Goal: Information Seeking & Learning: Learn about a topic

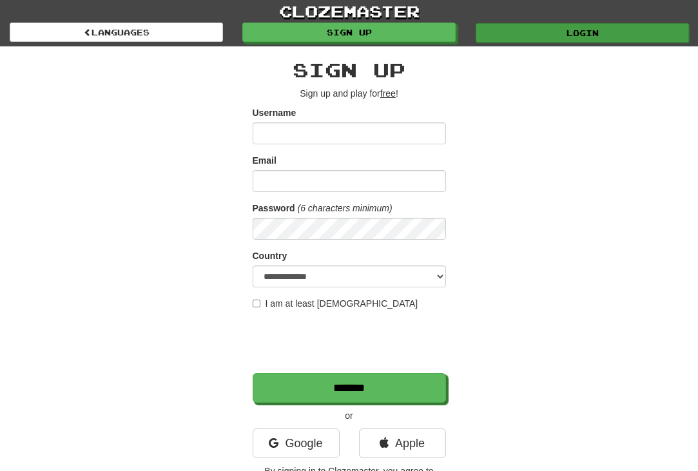
click at [533, 41] on link "Login" at bounding box center [582, 32] width 213 height 19
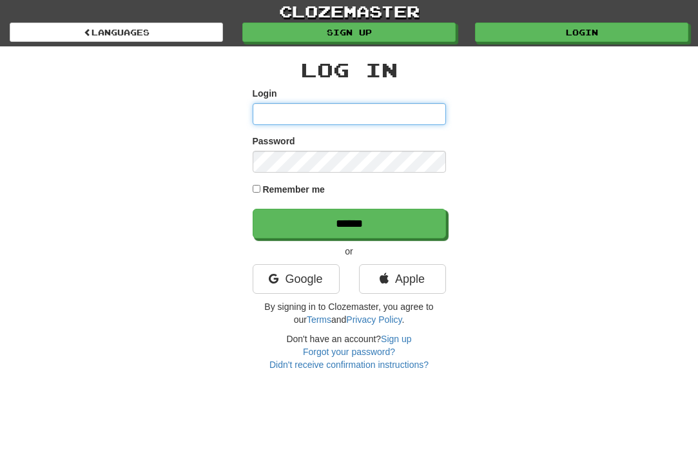
type input "*********"
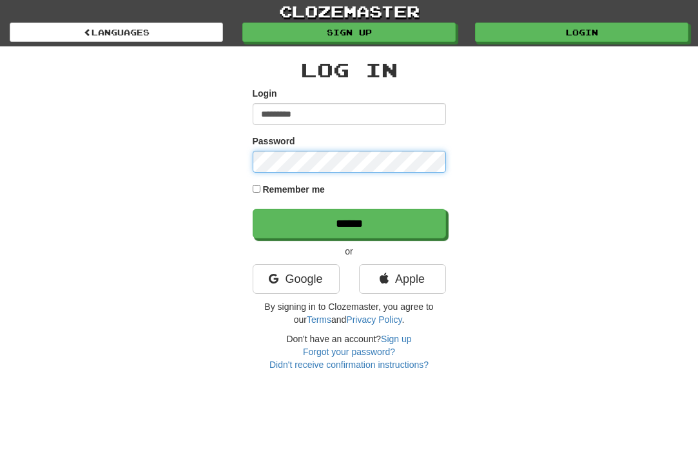
click at [349, 223] on input "******" at bounding box center [349, 224] width 193 height 30
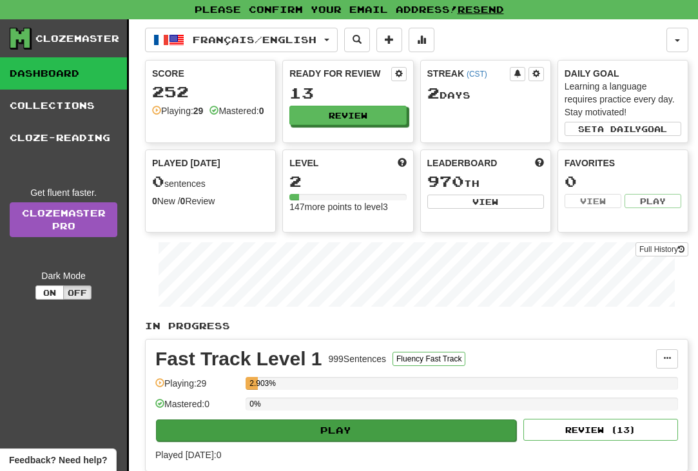
click at [244, 429] on button "Play" at bounding box center [336, 431] width 360 height 22
select select "**"
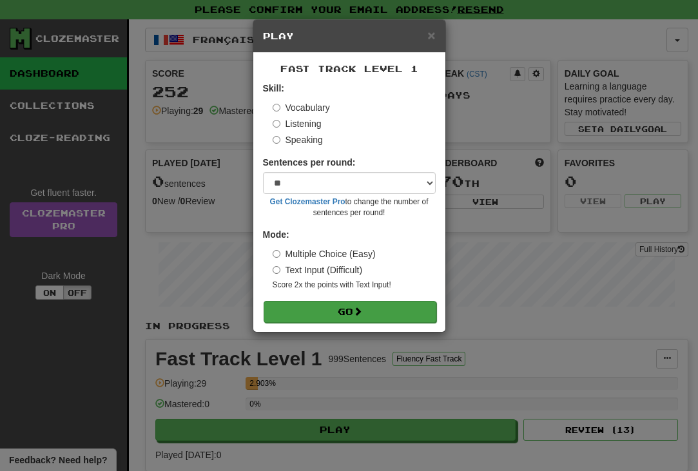
click at [332, 302] on button "Go" at bounding box center [350, 312] width 173 height 22
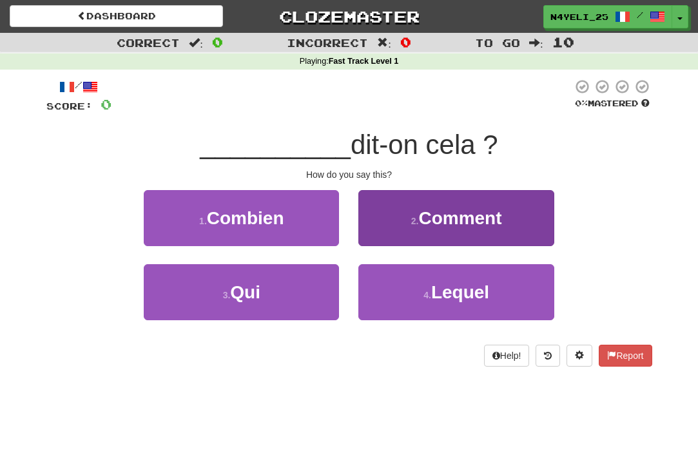
click at [414, 227] on button "2 . Comment" at bounding box center [455, 218] width 195 height 56
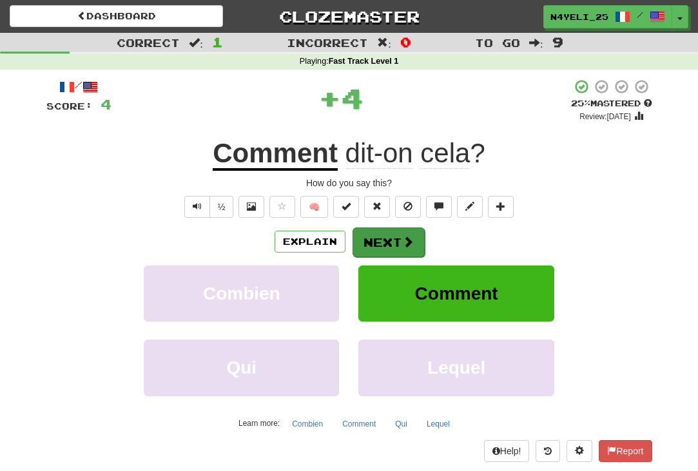
click at [385, 241] on button "Next" at bounding box center [389, 243] width 72 height 30
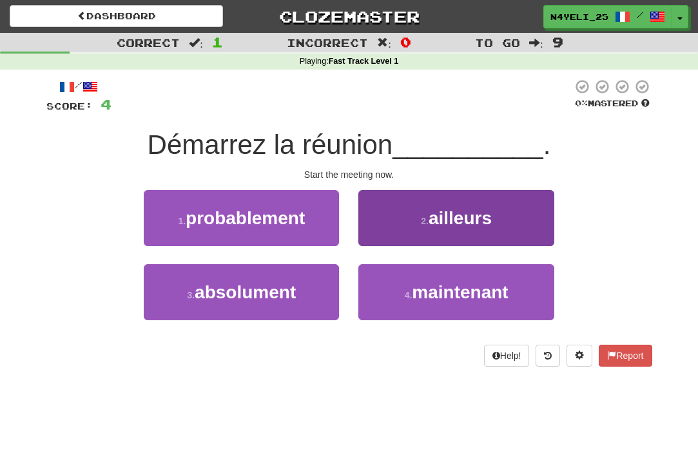
click at [448, 218] on span "ailleurs" at bounding box center [460, 218] width 63 height 20
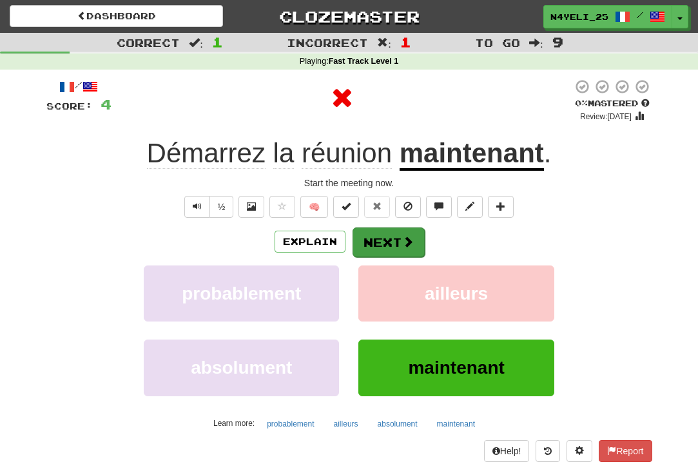
click at [415, 240] on button "Next" at bounding box center [389, 243] width 72 height 30
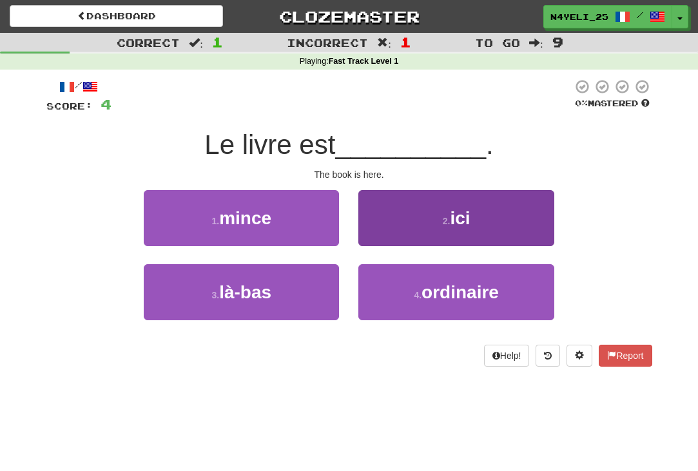
click at [436, 209] on button "2 . ici" at bounding box center [455, 218] width 195 height 56
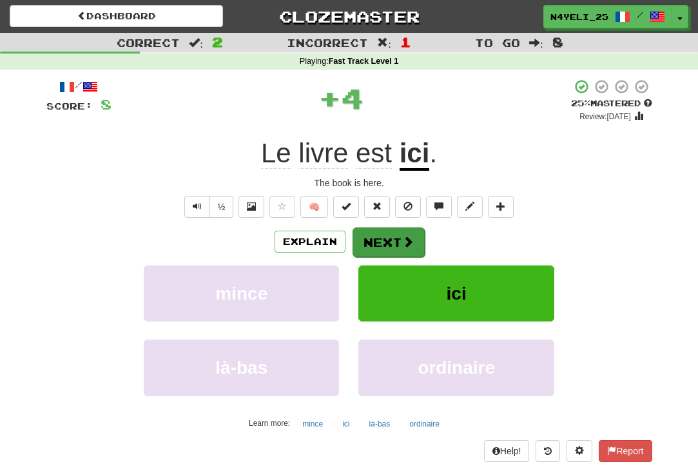
click at [404, 248] on button "Next" at bounding box center [389, 243] width 72 height 30
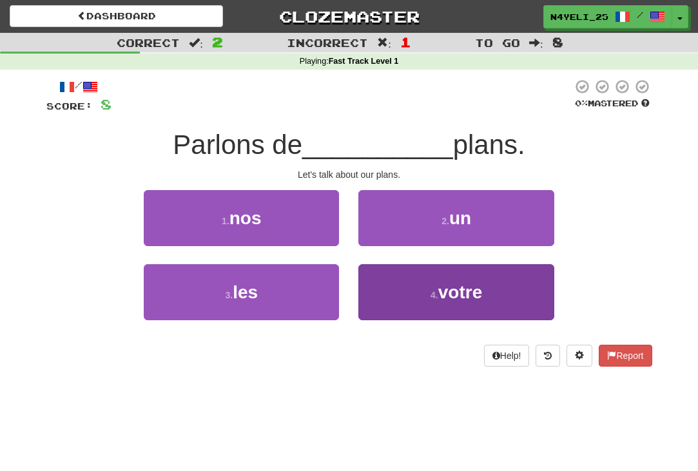
click at [444, 295] on span "votre" at bounding box center [460, 292] width 44 height 20
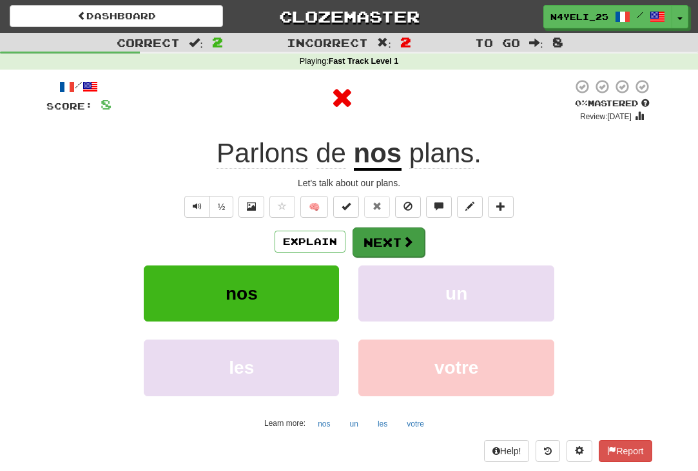
click at [398, 241] on button "Next" at bounding box center [389, 243] width 72 height 30
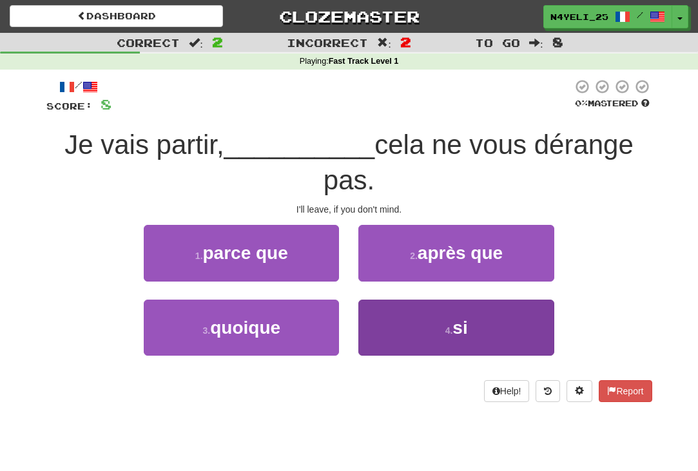
click at [451, 328] on small "4 ." at bounding box center [449, 331] width 8 height 10
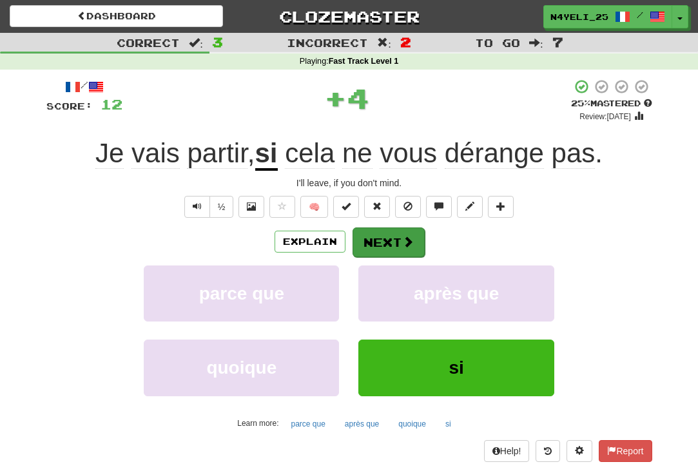
click at [402, 246] on span at bounding box center [408, 242] width 12 height 12
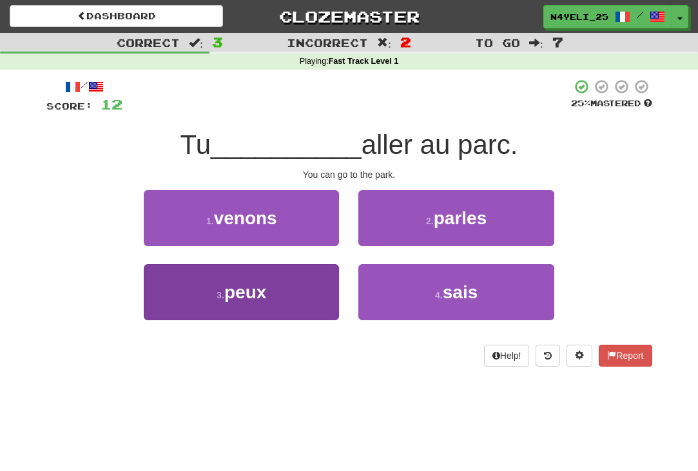
click at [307, 284] on button "3 . peux" at bounding box center [241, 292] width 195 height 56
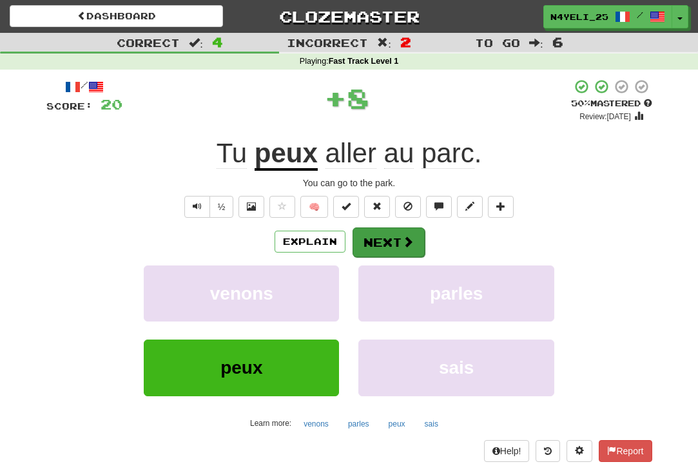
click at [387, 237] on button "Next" at bounding box center [389, 243] width 72 height 30
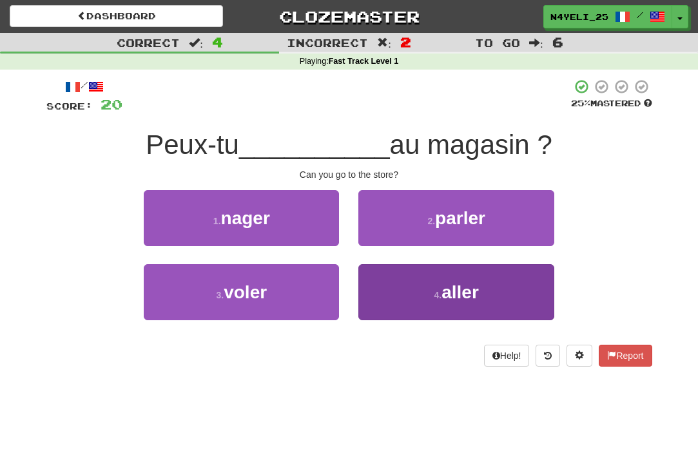
click at [421, 289] on button "4 . aller" at bounding box center [455, 292] width 195 height 56
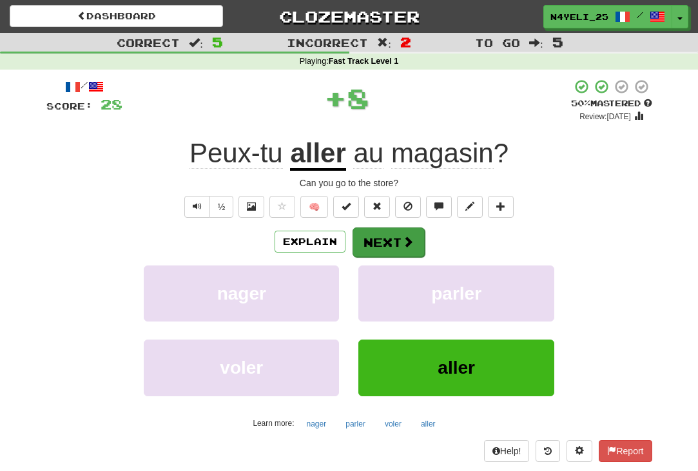
click at [406, 246] on span at bounding box center [408, 242] width 12 height 12
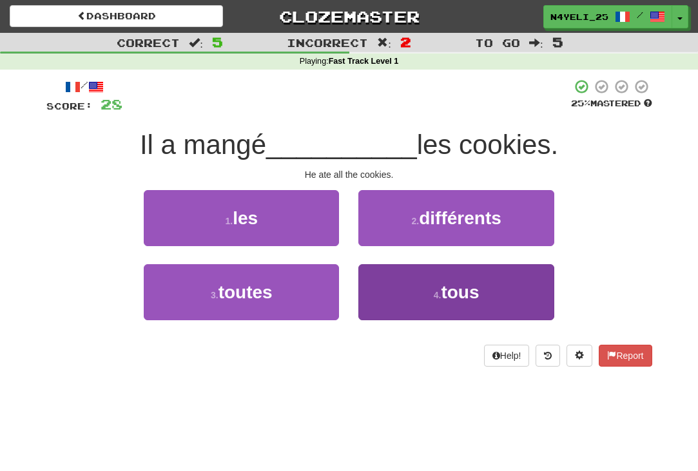
click at [502, 308] on button "4 . tous" at bounding box center [455, 292] width 195 height 56
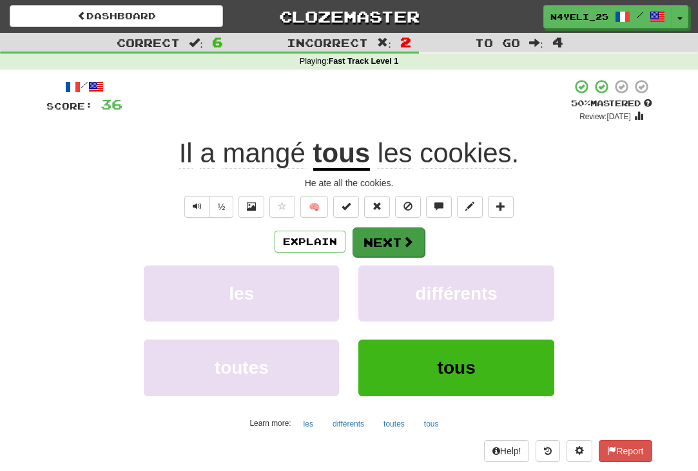
click at [384, 237] on button "Next" at bounding box center [389, 243] width 72 height 30
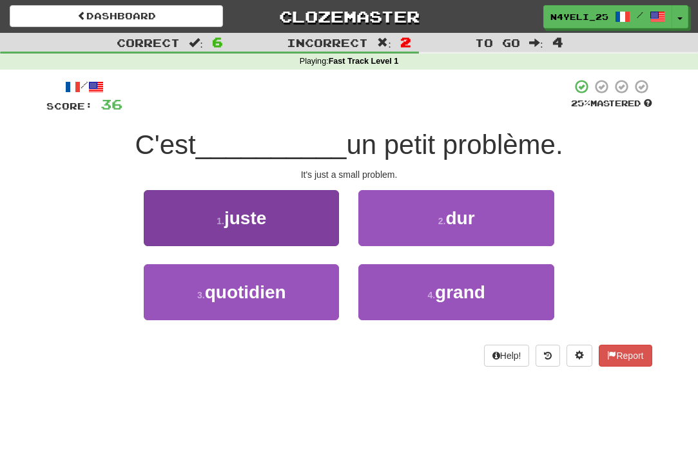
click at [304, 201] on button "1 . juste" at bounding box center [241, 218] width 195 height 56
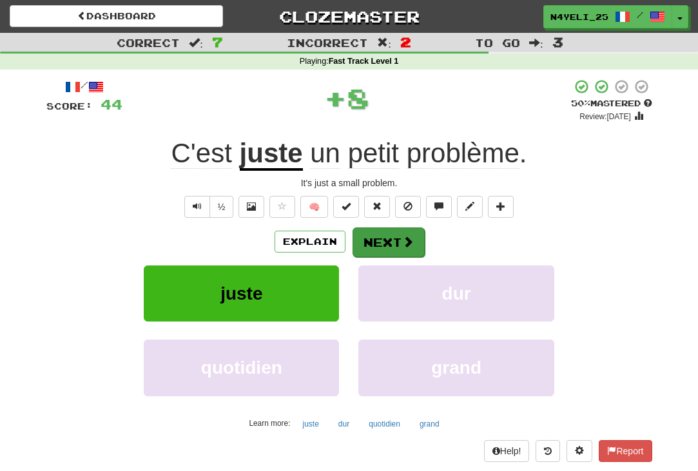
click at [390, 245] on button "Next" at bounding box center [389, 243] width 72 height 30
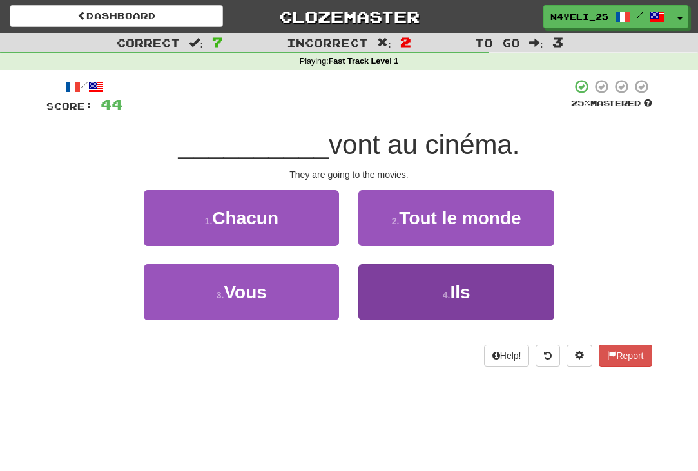
click at [445, 296] on small "4 ." at bounding box center [447, 295] width 8 height 10
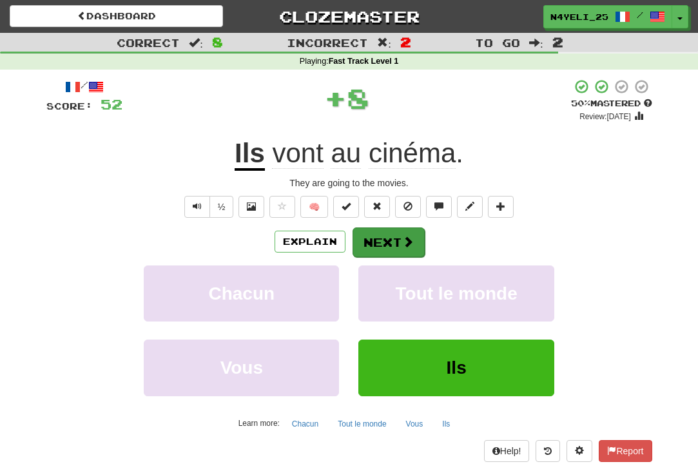
click at [393, 244] on button "Next" at bounding box center [389, 243] width 72 height 30
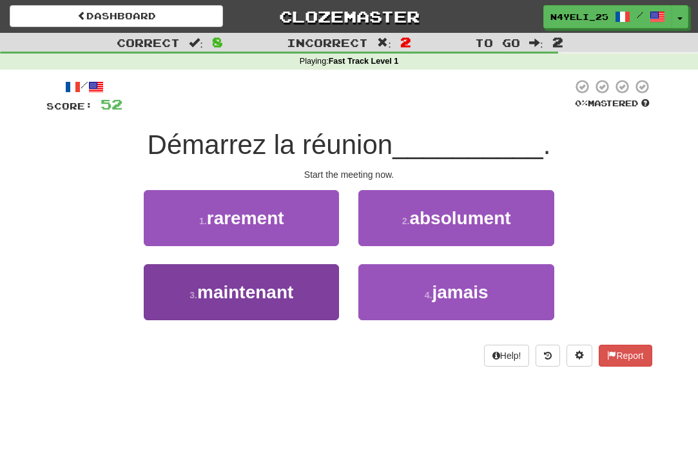
click at [242, 303] on button "3 . maintenant" at bounding box center [241, 292] width 195 height 56
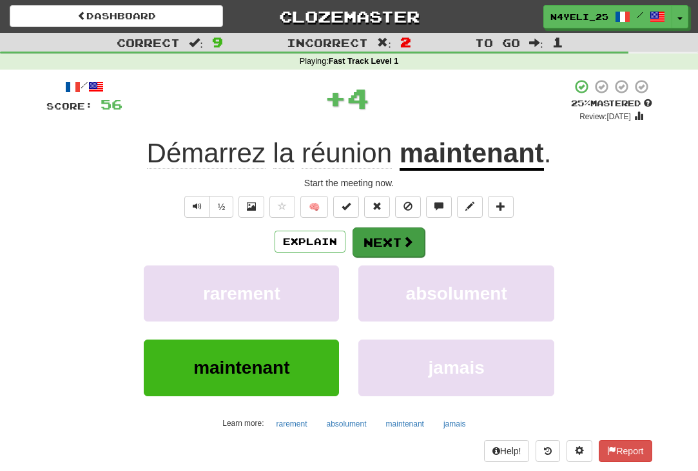
click at [384, 237] on button "Next" at bounding box center [389, 243] width 72 height 30
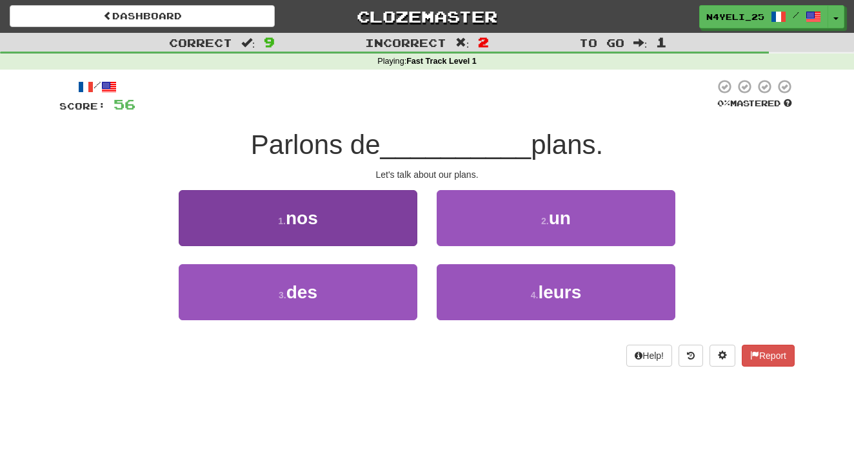
click at [376, 226] on button "1 . nos" at bounding box center [298, 218] width 239 height 56
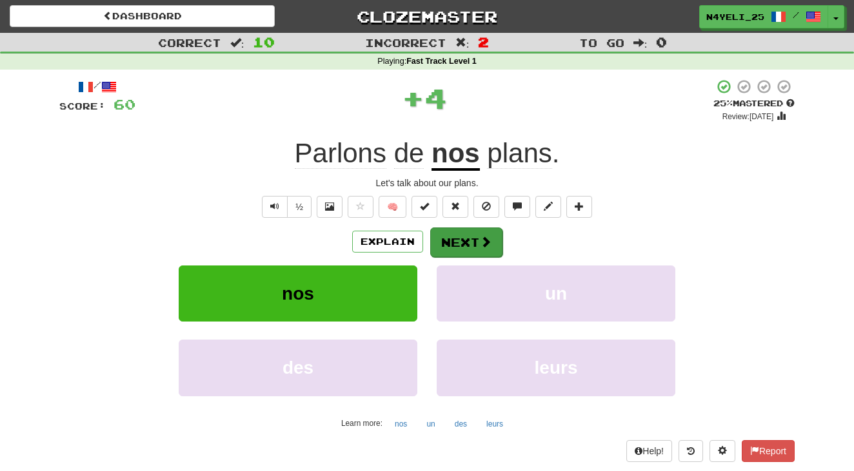
click at [480, 239] on span at bounding box center [486, 242] width 12 height 12
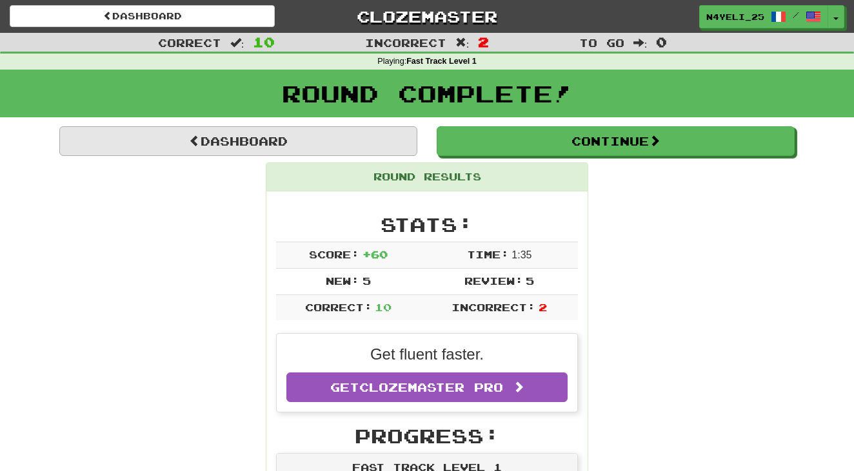
click at [355, 132] on link "Dashboard" at bounding box center [238, 141] width 358 height 30
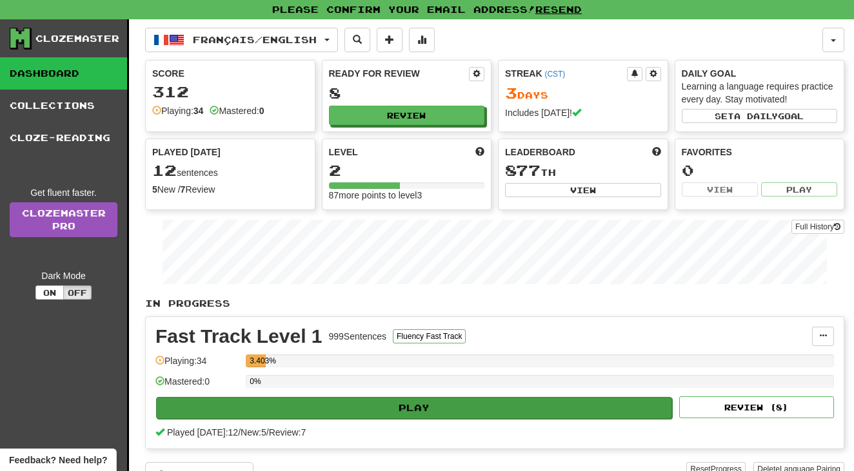
click at [449, 400] on button "Play" at bounding box center [414, 408] width 516 height 22
select select "**"
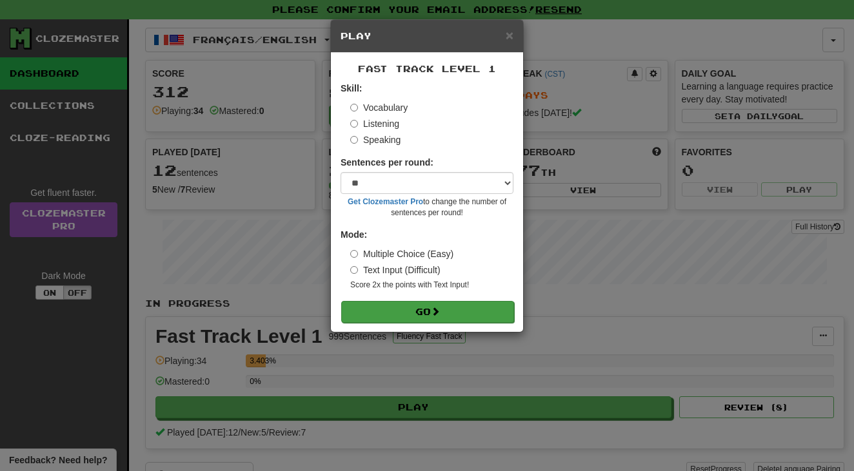
click at [470, 306] on button "Go" at bounding box center [427, 312] width 173 height 22
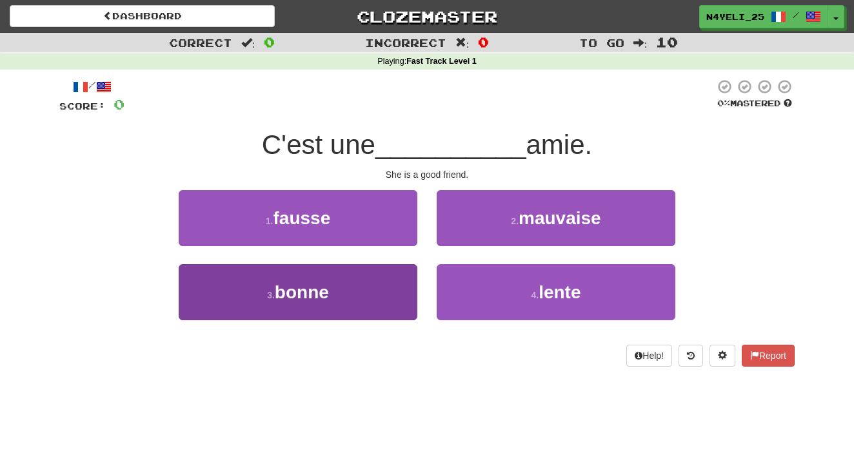
click at [365, 295] on button "3 . bonne" at bounding box center [298, 292] width 239 height 56
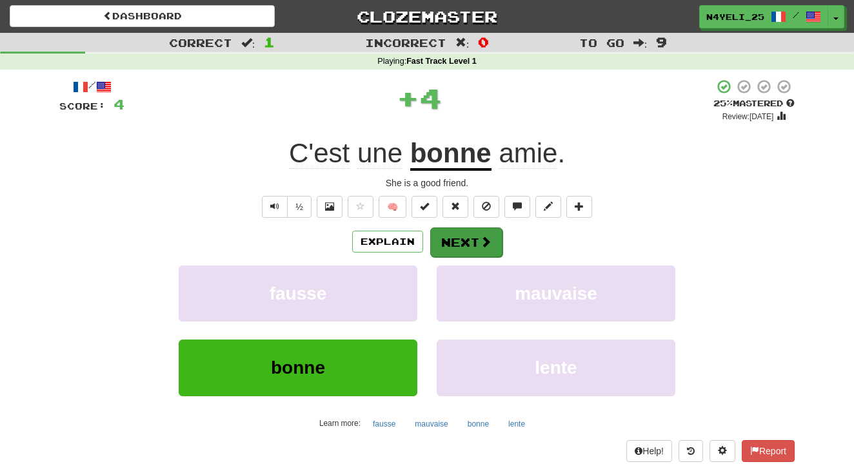
click at [467, 239] on button "Next" at bounding box center [466, 243] width 72 height 30
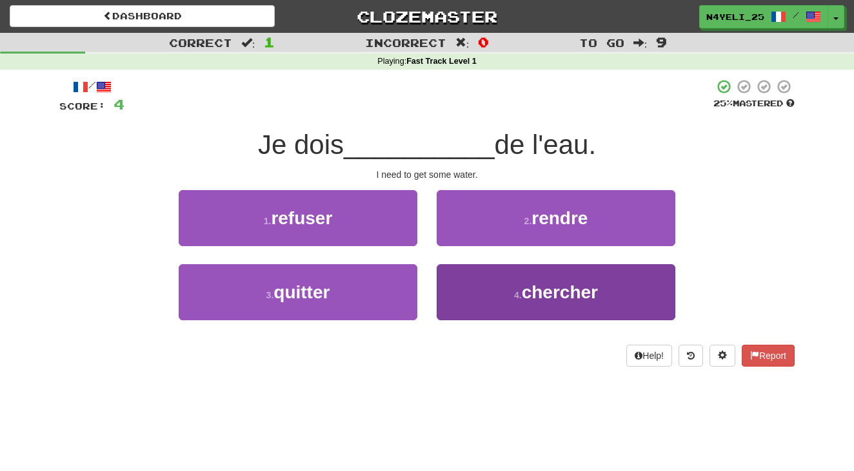
click at [535, 292] on span "chercher" at bounding box center [560, 292] width 76 height 20
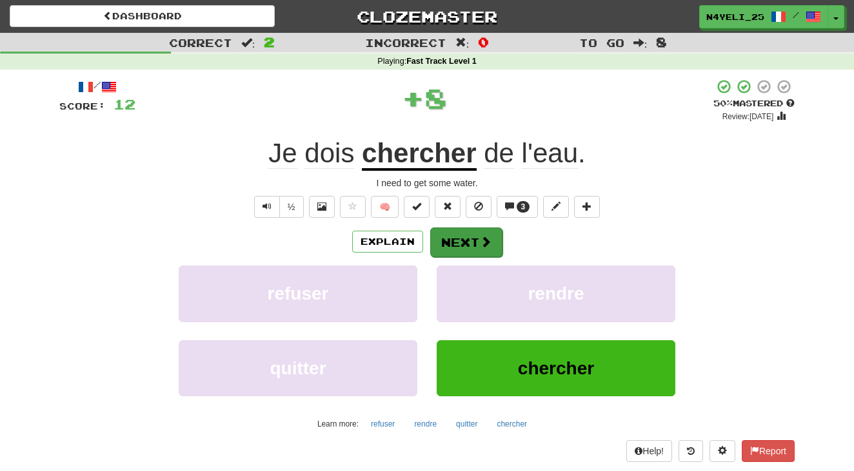
click at [478, 238] on button "Next" at bounding box center [466, 243] width 72 height 30
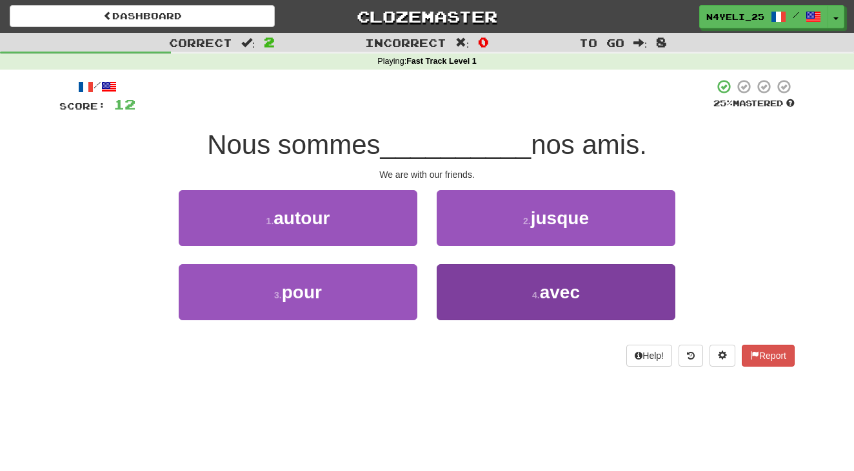
click at [503, 288] on button "4 . avec" at bounding box center [555, 292] width 239 height 56
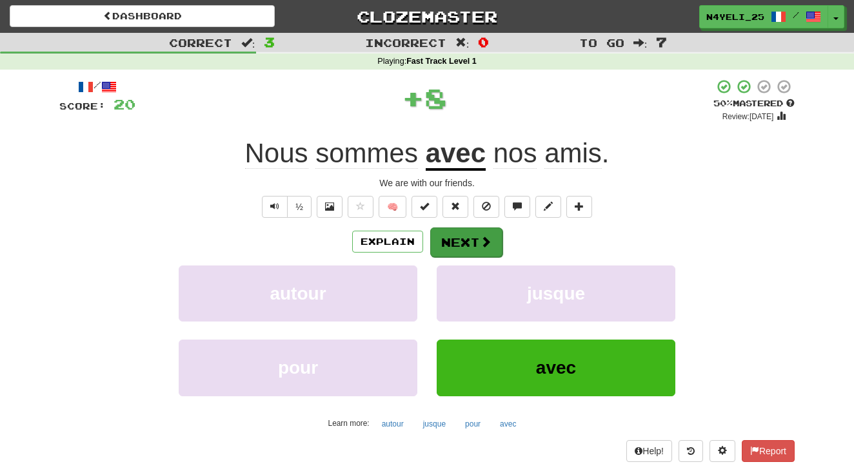
click at [465, 243] on button "Next" at bounding box center [466, 243] width 72 height 30
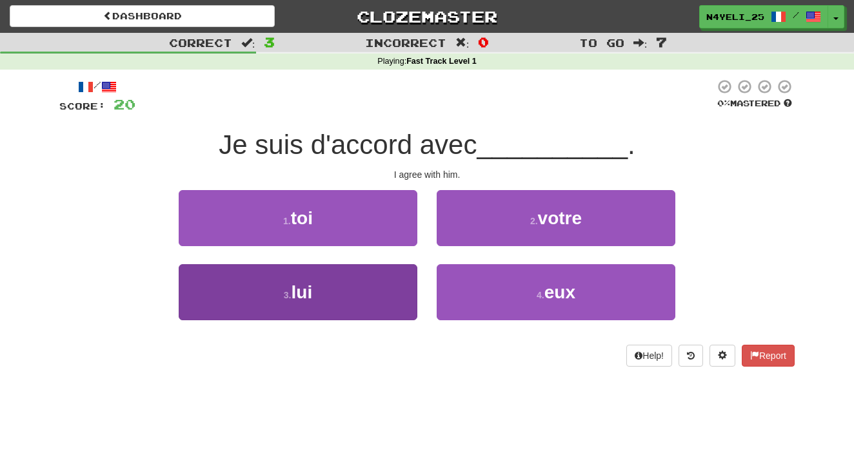
click at [359, 305] on button "3 . lui" at bounding box center [298, 292] width 239 height 56
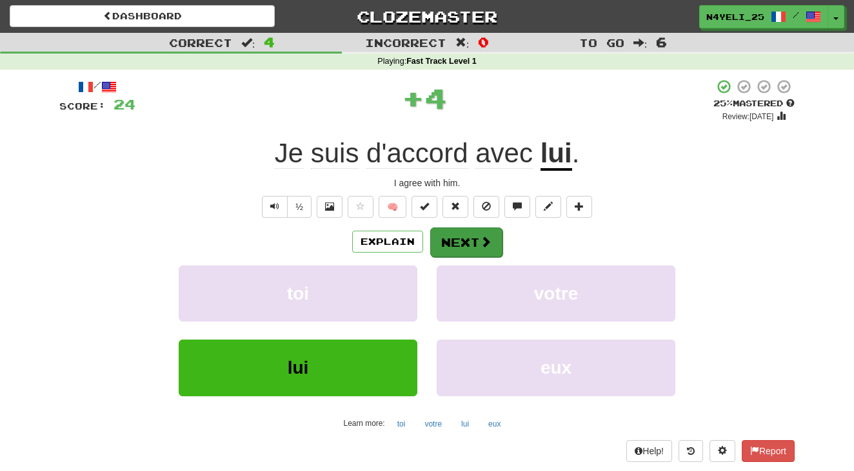
click at [480, 238] on span at bounding box center [486, 242] width 12 height 12
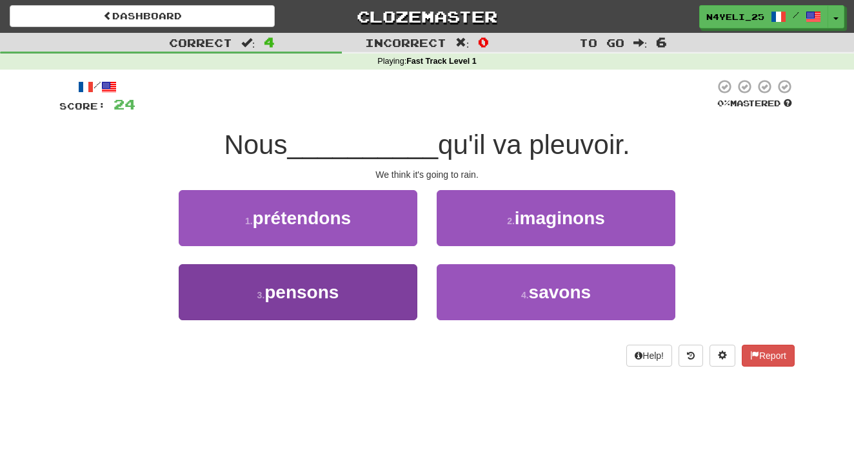
click at [399, 289] on button "3 . pensons" at bounding box center [298, 292] width 239 height 56
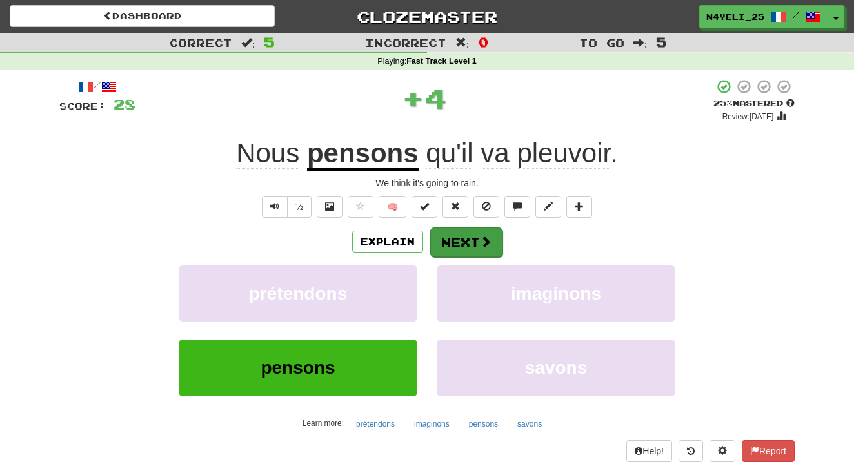
click at [464, 242] on button "Next" at bounding box center [466, 243] width 72 height 30
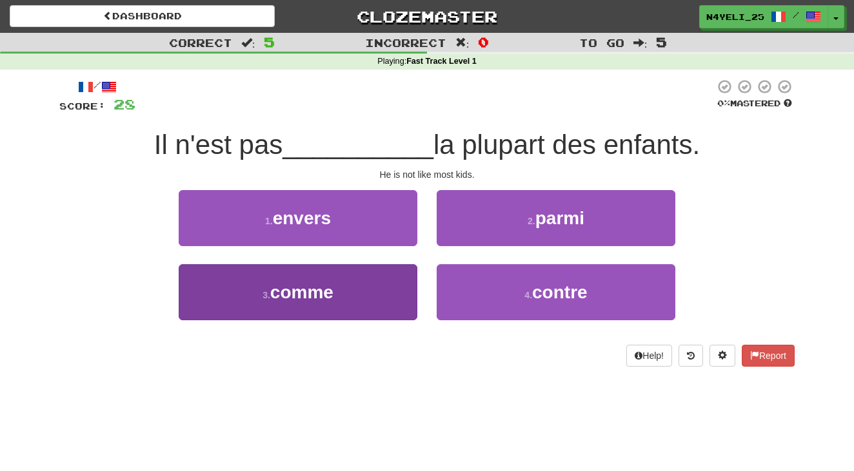
click at [333, 306] on button "3 . comme" at bounding box center [298, 292] width 239 height 56
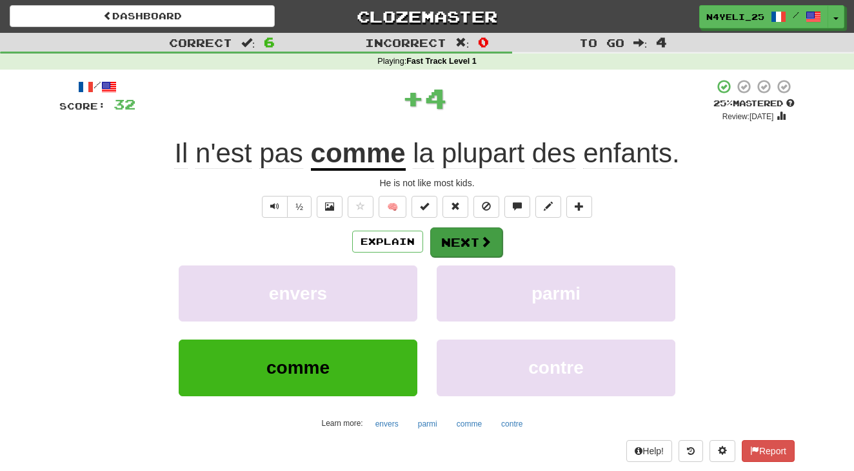
click at [466, 239] on button "Next" at bounding box center [466, 243] width 72 height 30
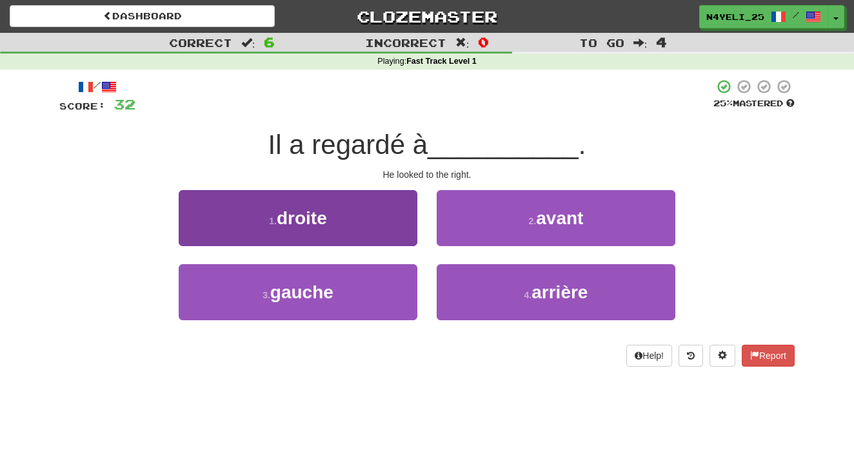
click at [362, 216] on button "1 . droite" at bounding box center [298, 218] width 239 height 56
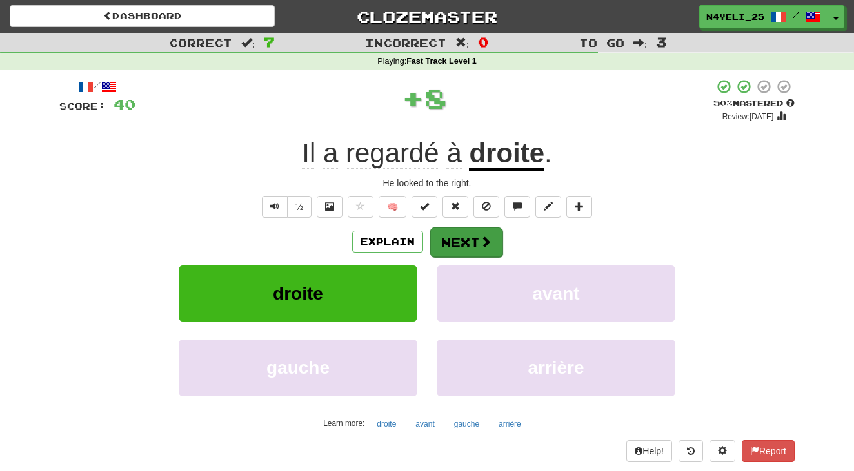
click at [478, 242] on button "Next" at bounding box center [466, 243] width 72 height 30
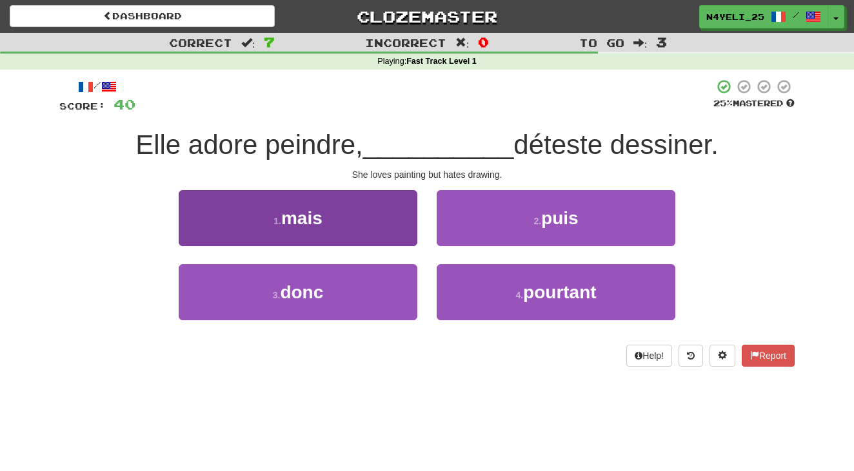
click at [346, 205] on button "1 . mais" at bounding box center [298, 218] width 239 height 56
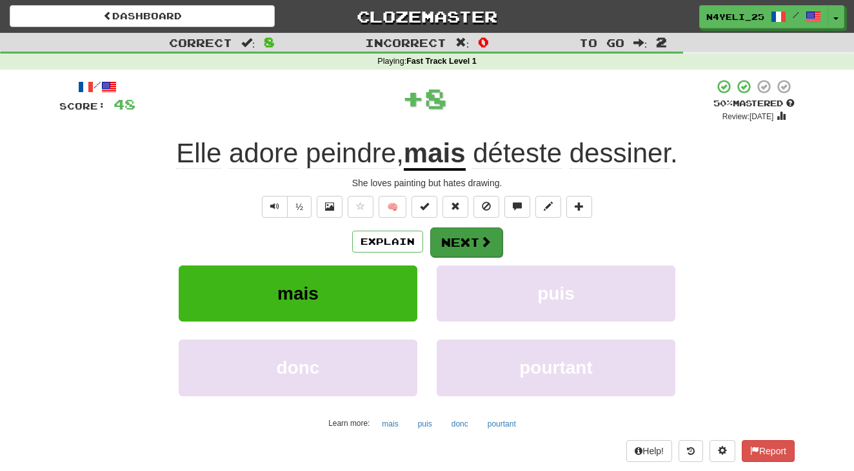
click at [485, 241] on span at bounding box center [486, 242] width 12 height 12
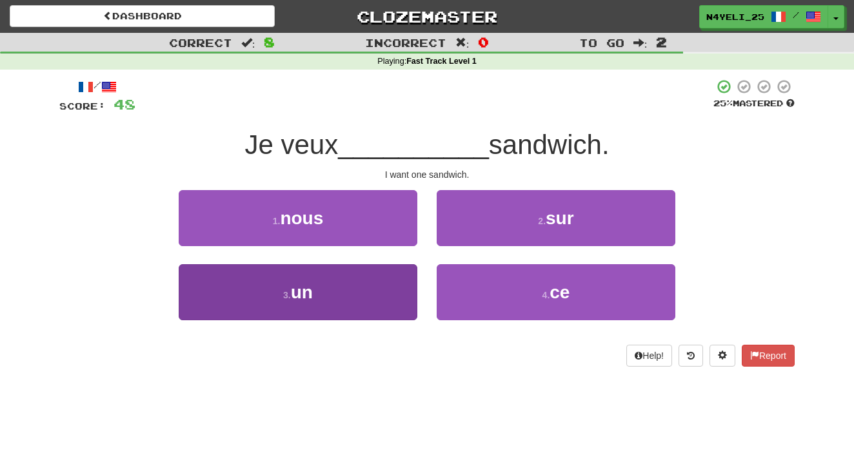
click at [366, 280] on button "3 . un" at bounding box center [298, 292] width 239 height 56
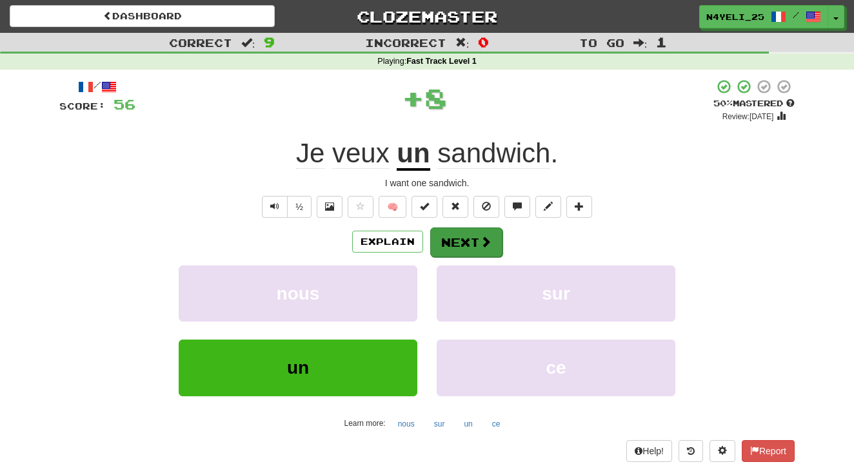
click at [485, 240] on span at bounding box center [486, 242] width 12 height 12
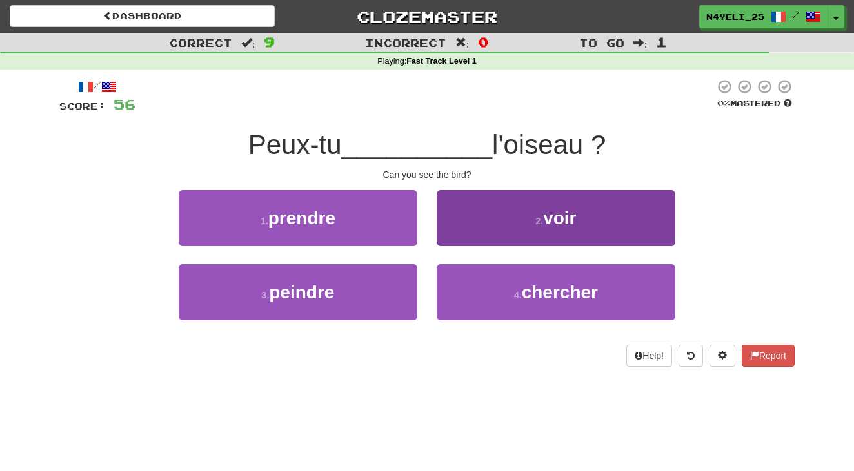
click at [537, 218] on small "2 ." at bounding box center [539, 221] width 8 height 10
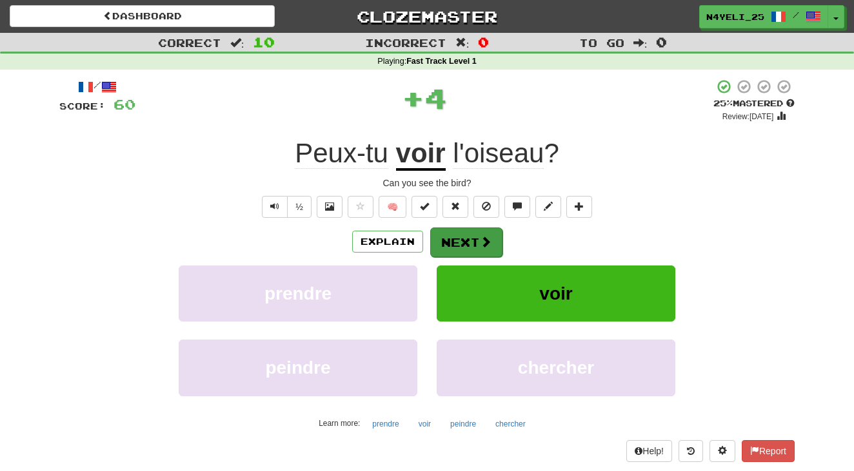
click at [474, 237] on button "Next" at bounding box center [466, 243] width 72 height 30
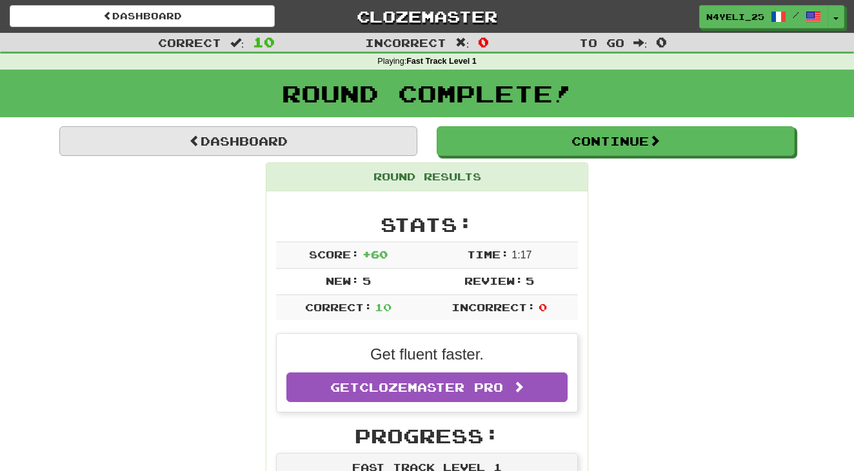
click at [343, 137] on link "Dashboard" at bounding box center [238, 141] width 358 height 30
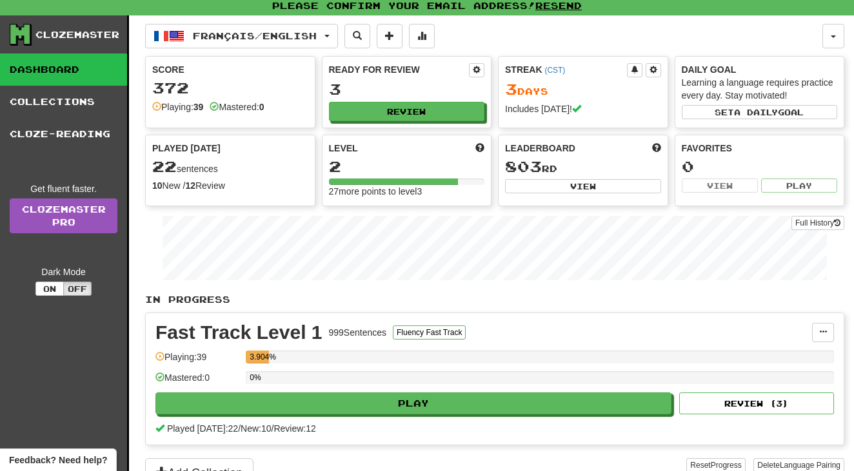
scroll to position [5, 0]
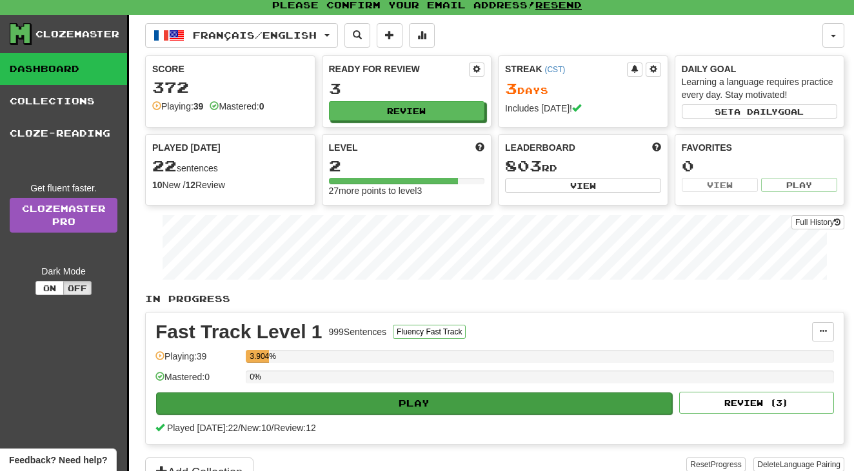
click at [494, 404] on button "Play" at bounding box center [414, 404] width 516 height 22
select select "**"
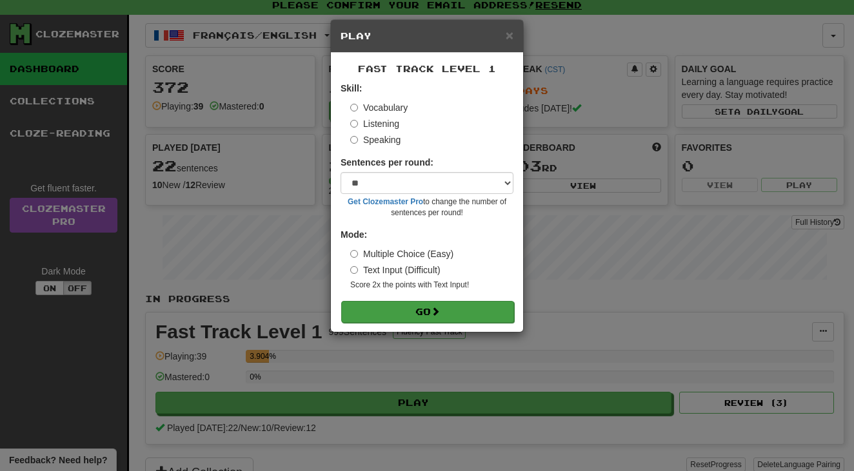
click at [473, 311] on button "Go" at bounding box center [427, 312] width 173 height 22
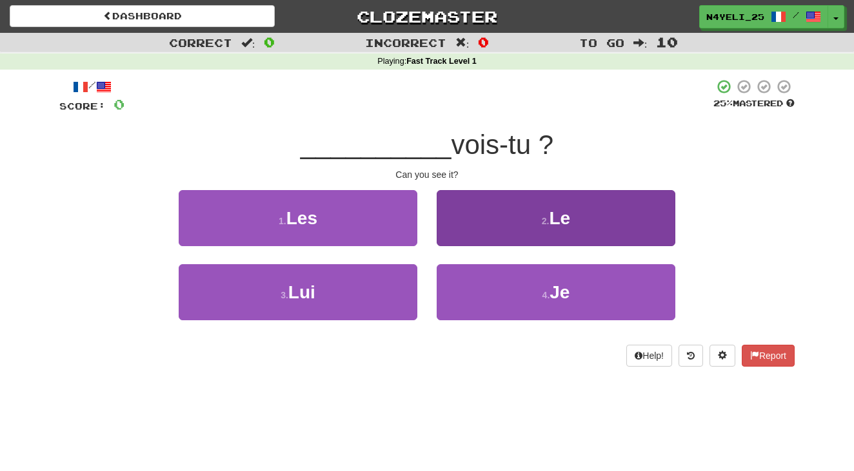
click at [558, 208] on span "Le" at bounding box center [559, 218] width 21 height 20
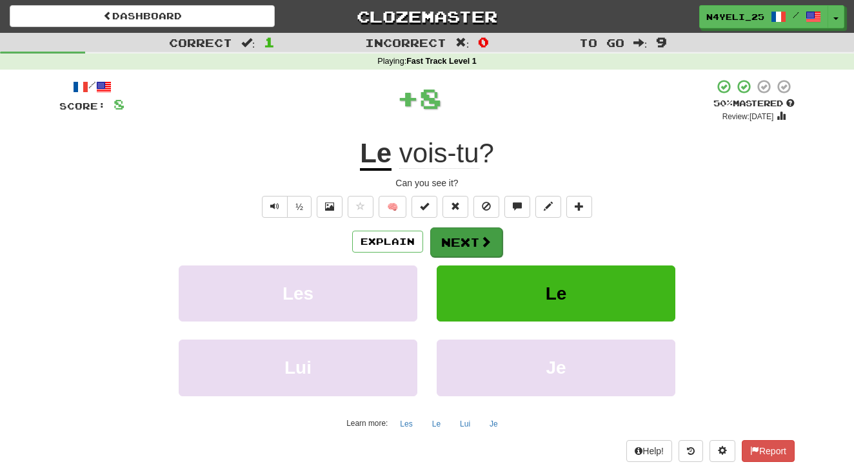
click at [462, 248] on button "Next" at bounding box center [466, 243] width 72 height 30
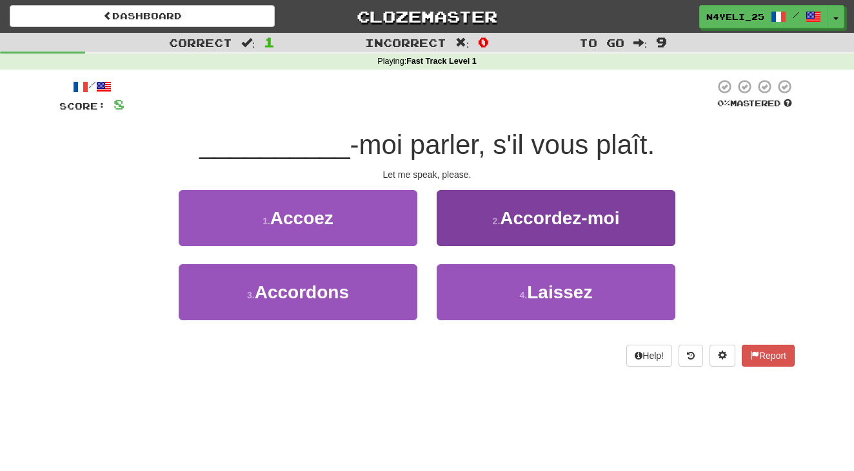
click at [563, 202] on button "2 . Accordez-moi" at bounding box center [555, 218] width 239 height 56
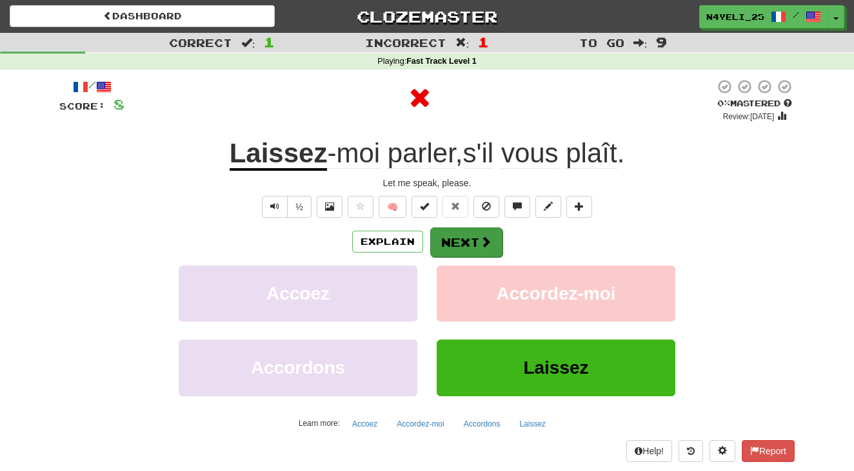
click at [471, 241] on button "Next" at bounding box center [466, 243] width 72 height 30
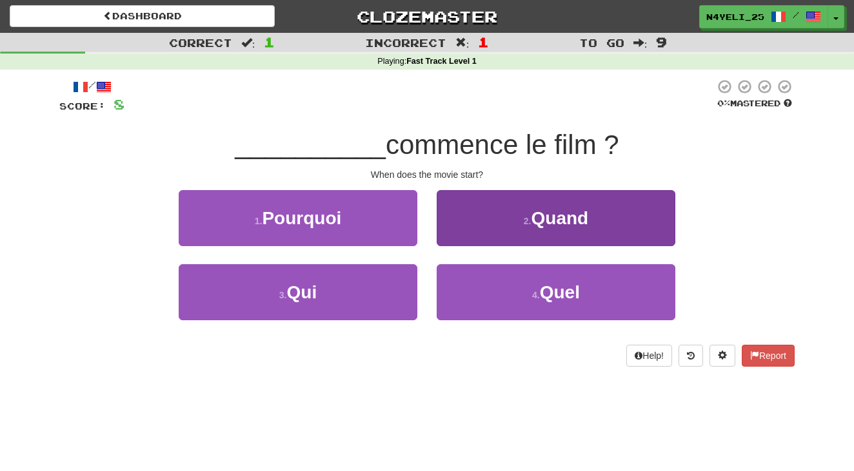
click at [551, 214] on span "Quand" at bounding box center [559, 218] width 57 height 20
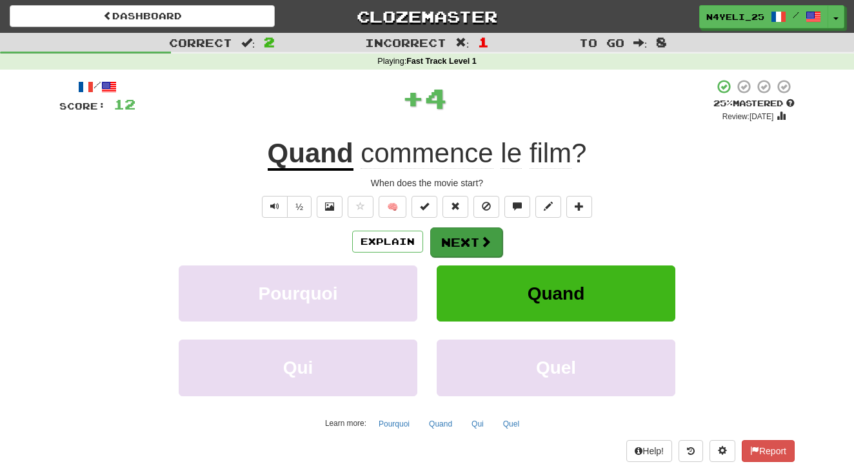
click at [474, 243] on button "Next" at bounding box center [466, 243] width 72 height 30
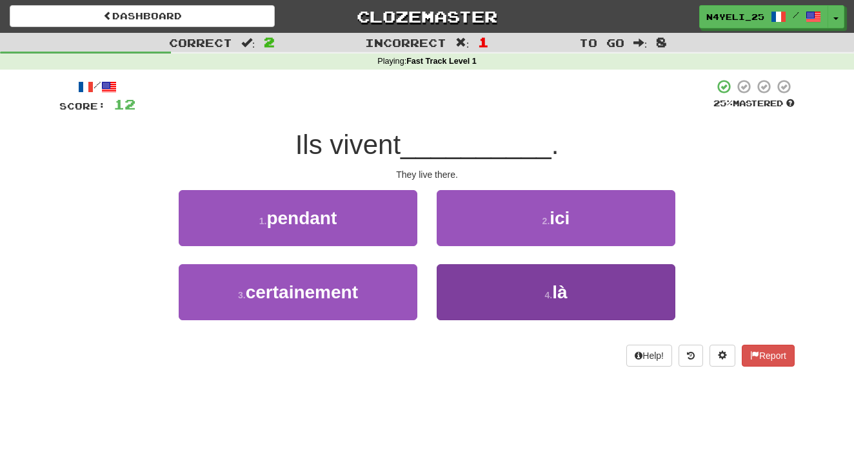
click at [544, 294] on small "4 ." at bounding box center [548, 295] width 8 height 10
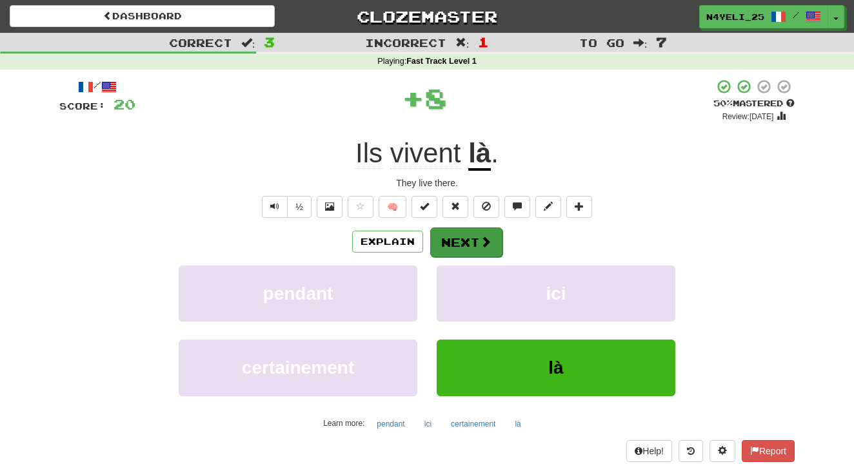
click at [483, 239] on span at bounding box center [486, 242] width 12 height 12
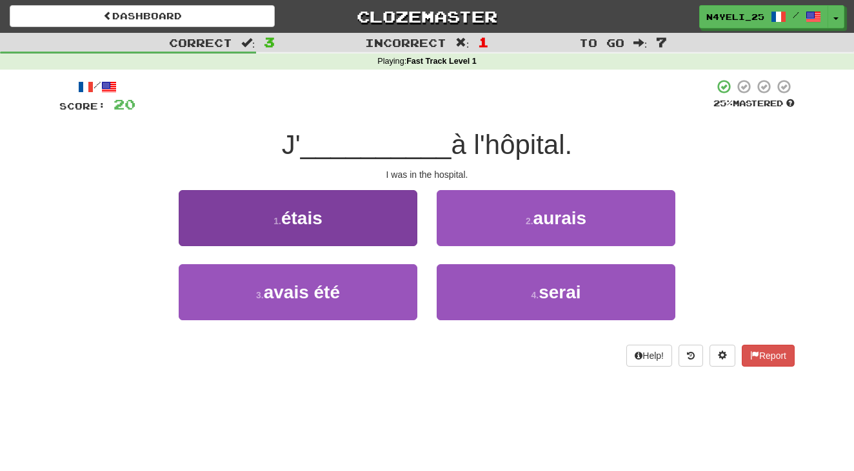
click at [370, 230] on button "1 . étais" at bounding box center [298, 218] width 239 height 56
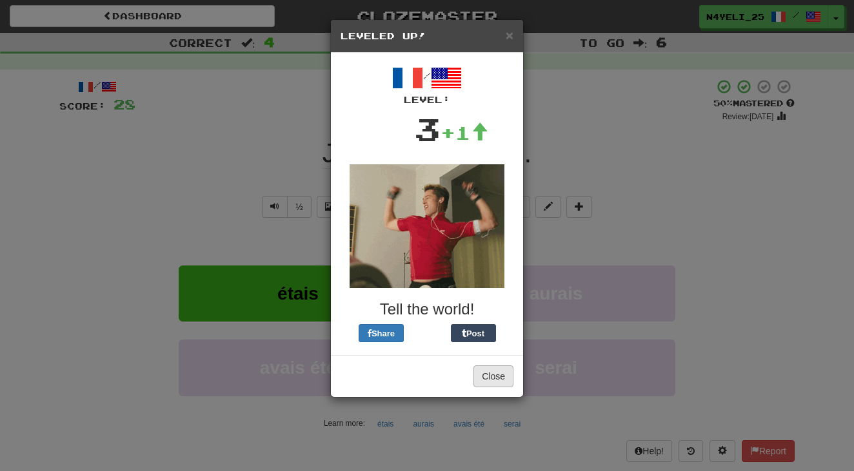
click at [500, 373] on button "Close" at bounding box center [493, 377] width 40 height 22
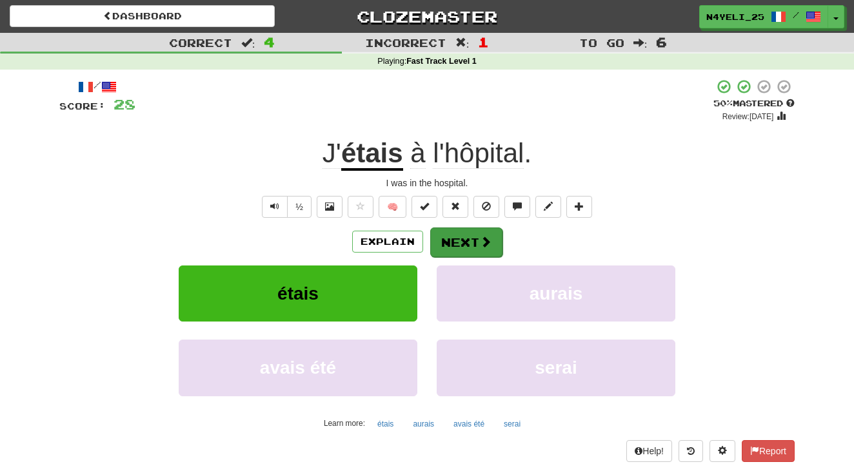
click at [487, 236] on span at bounding box center [486, 242] width 12 height 12
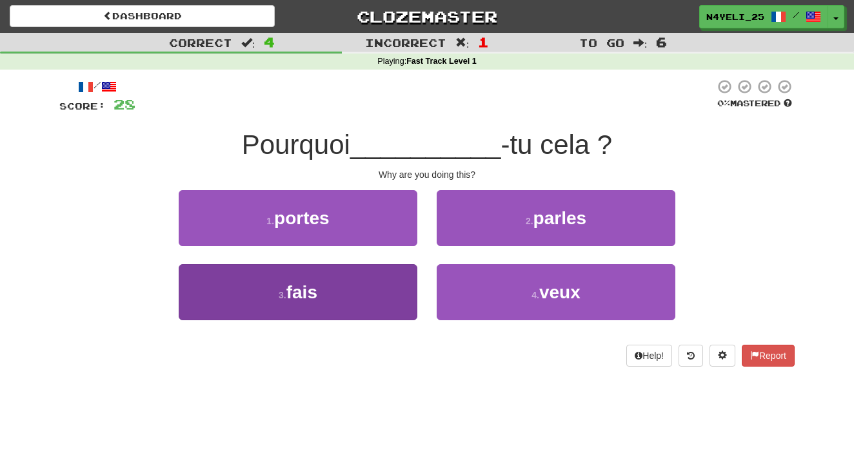
click at [381, 301] on button "3 . fais" at bounding box center [298, 292] width 239 height 56
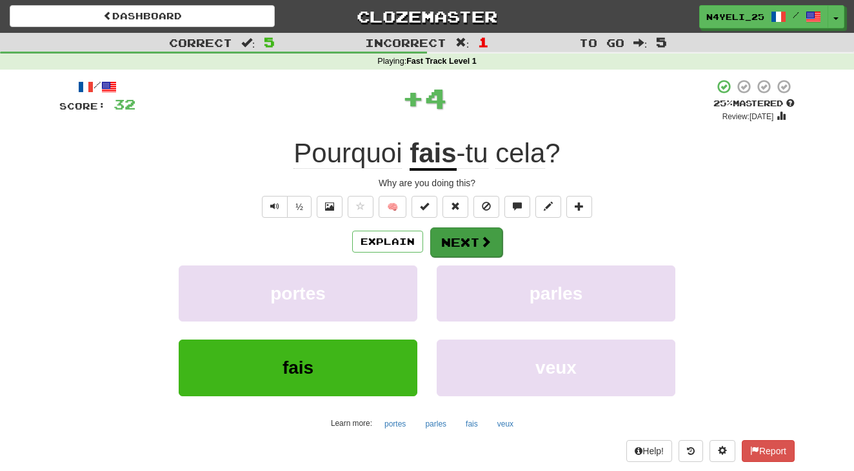
click at [476, 239] on button "Next" at bounding box center [466, 243] width 72 height 30
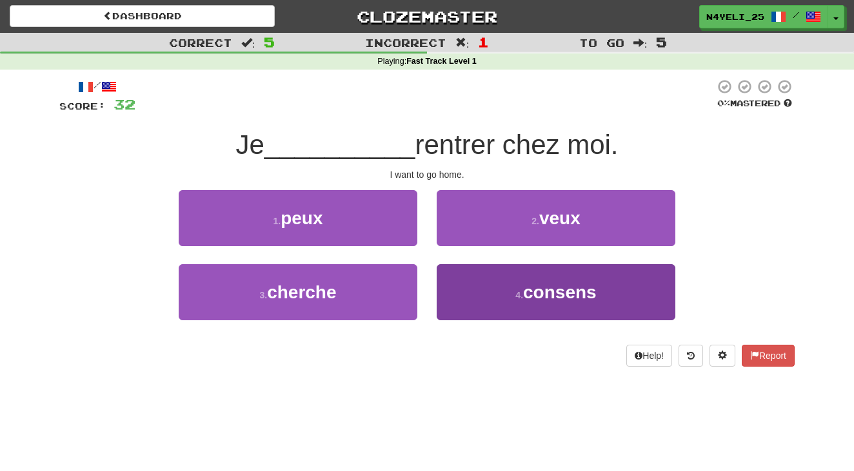
click at [523, 293] on small "4 ." at bounding box center [519, 295] width 8 height 10
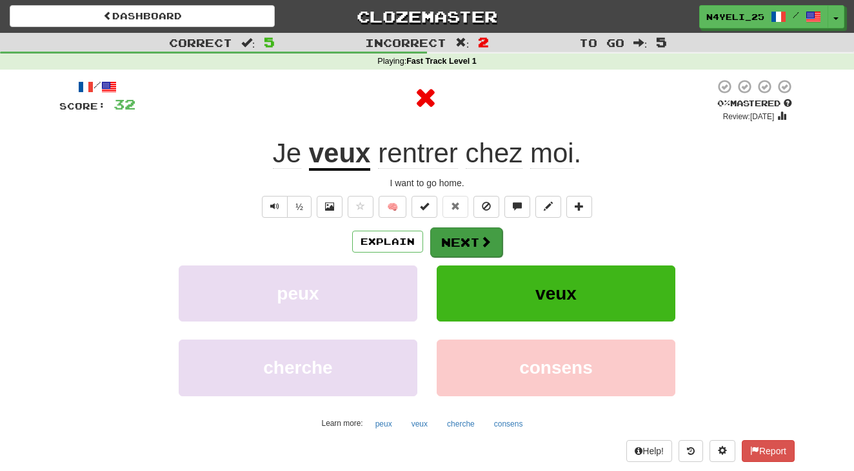
click at [462, 241] on button "Next" at bounding box center [466, 243] width 72 height 30
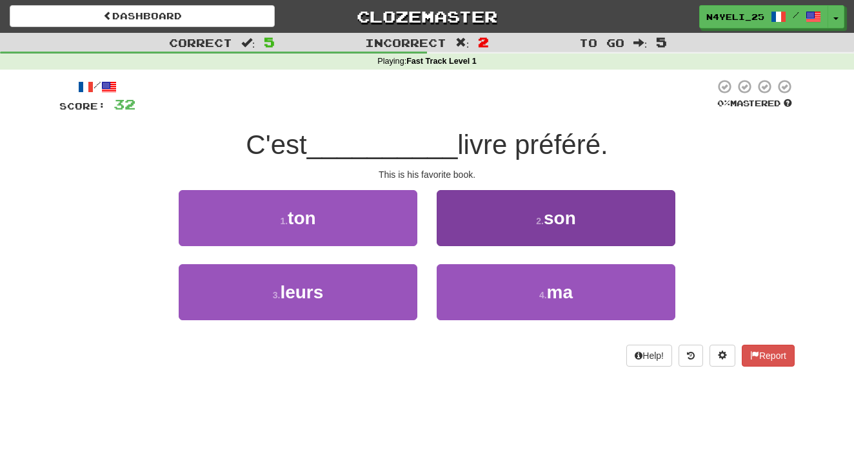
click at [527, 219] on button "2 . son" at bounding box center [555, 218] width 239 height 56
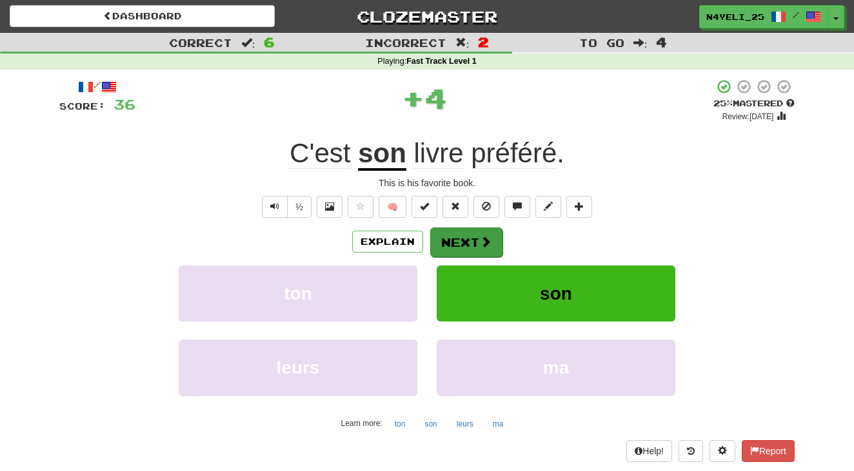
click at [485, 240] on span at bounding box center [486, 242] width 12 height 12
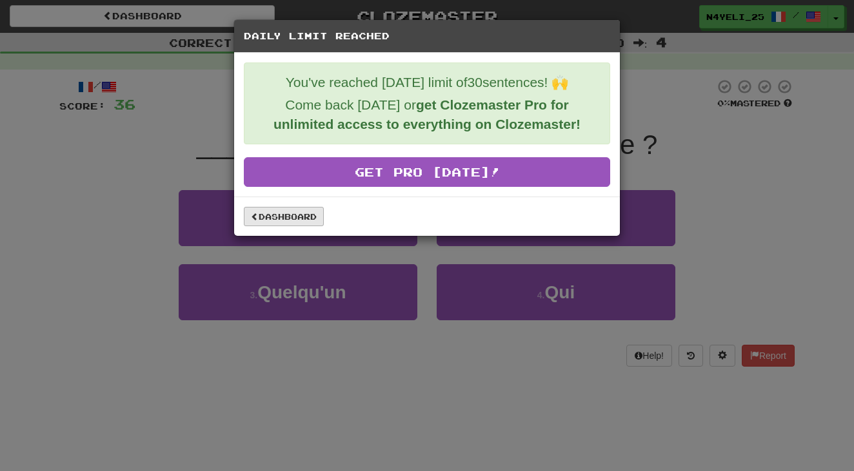
click at [298, 216] on link "Dashboard" at bounding box center [284, 216] width 80 height 19
